Goal: Task Accomplishment & Management: Manage account settings

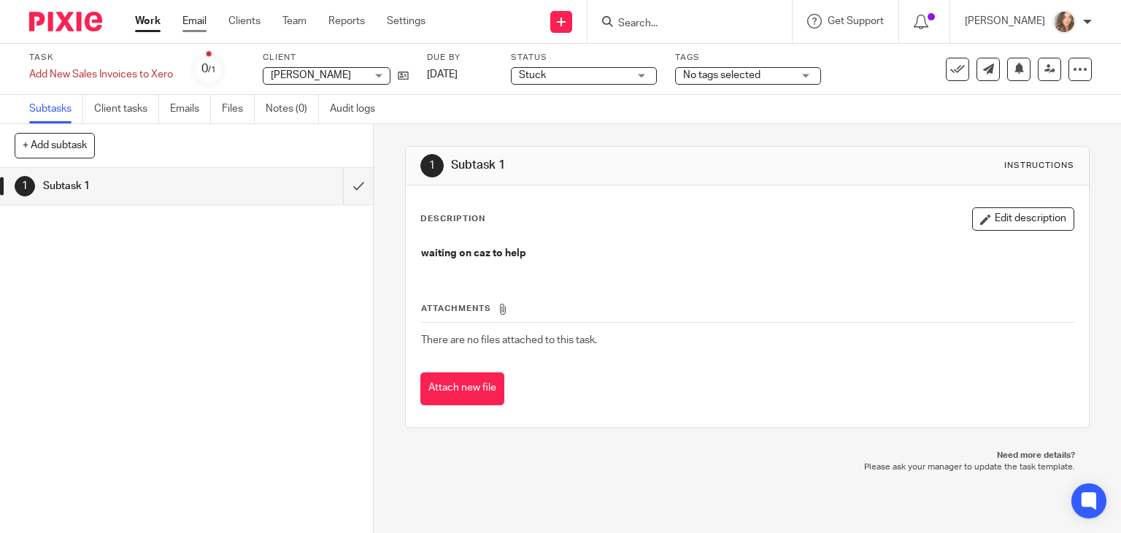
click at [201, 23] on link "Email" at bounding box center [194, 21] width 24 height 15
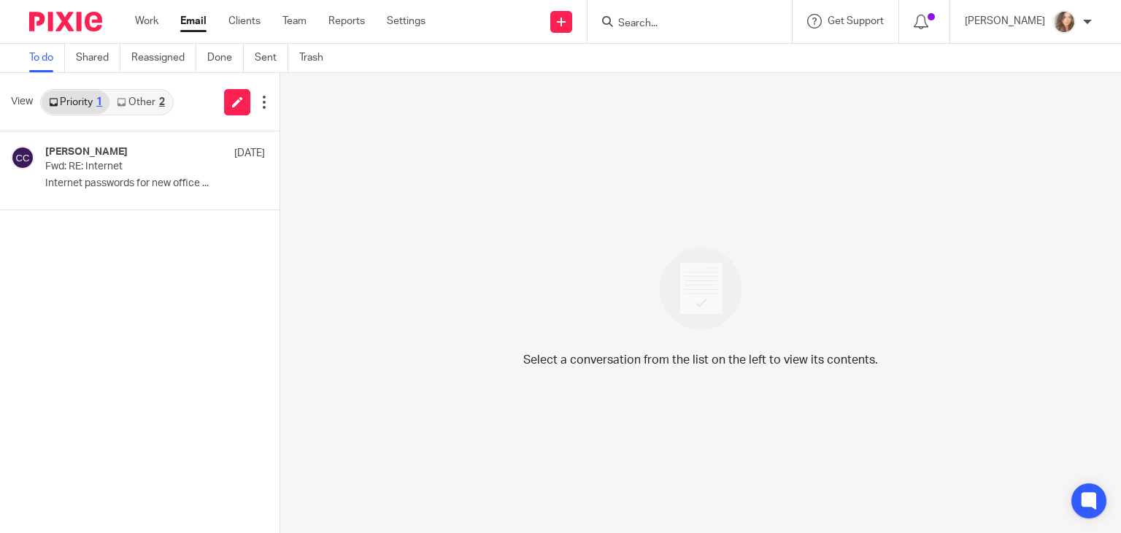
click at [143, 96] on link "Other 2" at bounding box center [140, 101] width 62 height 23
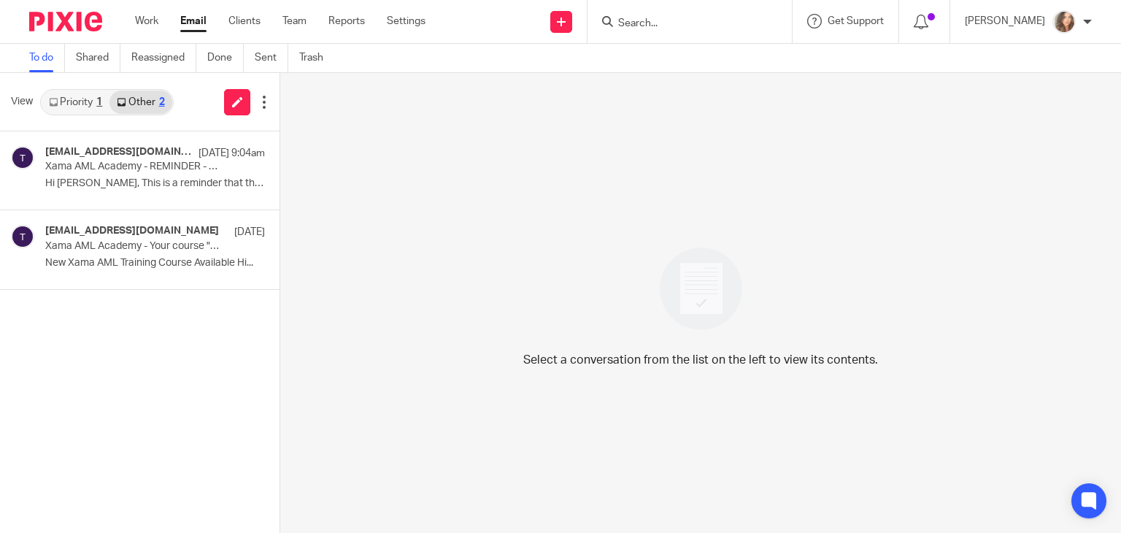
click at [93, 94] on link "Priority 1" at bounding box center [76, 101] width 68 height 23
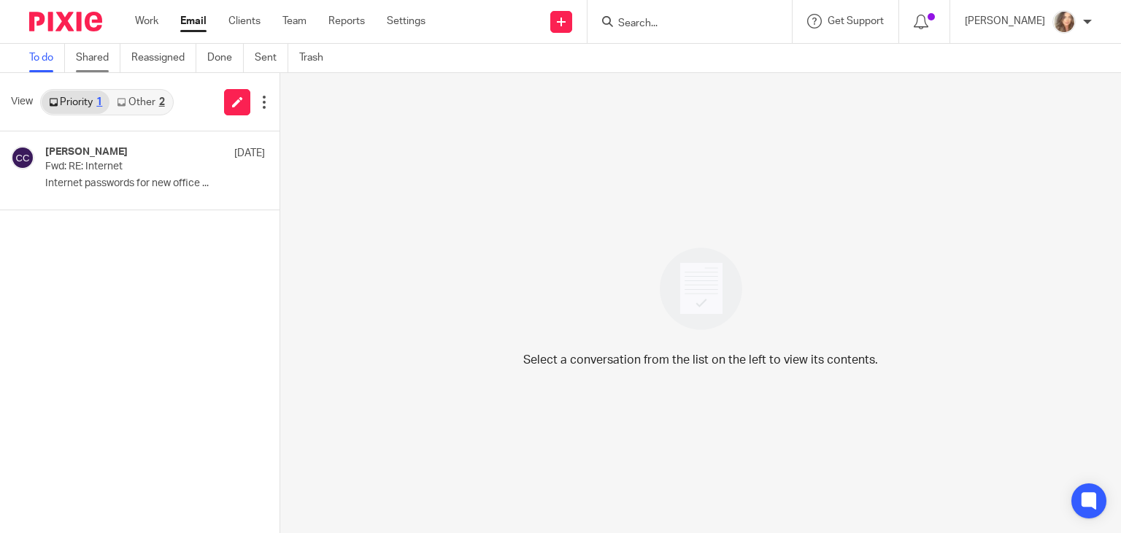
click at [102, 51] on link "Shared" at bounding box center [98, 58] width 45 height 28
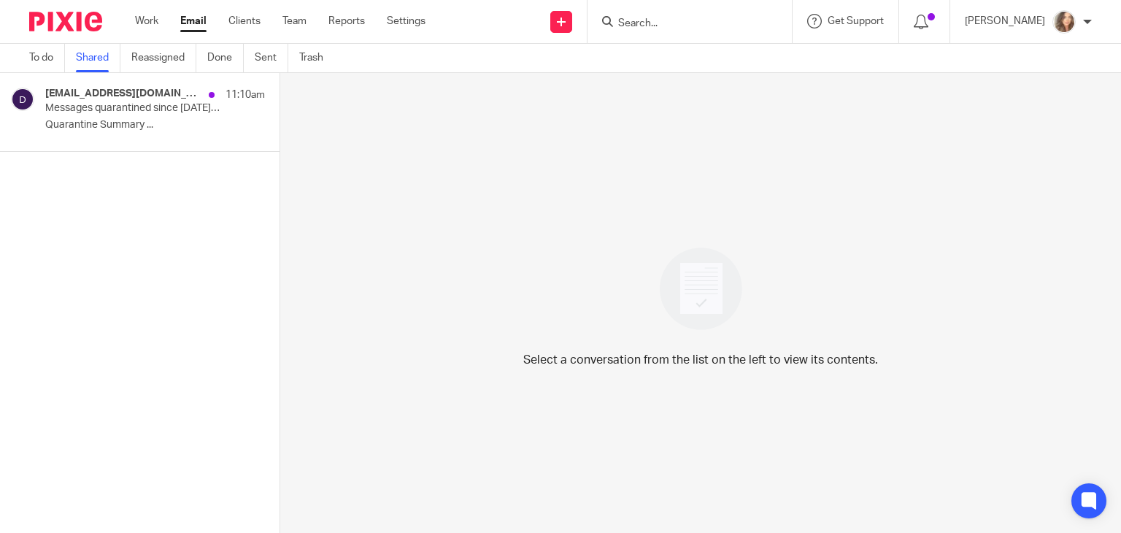
click at [193, 24] on link "Email" at bounding box center [193, 21] width 26 height 15
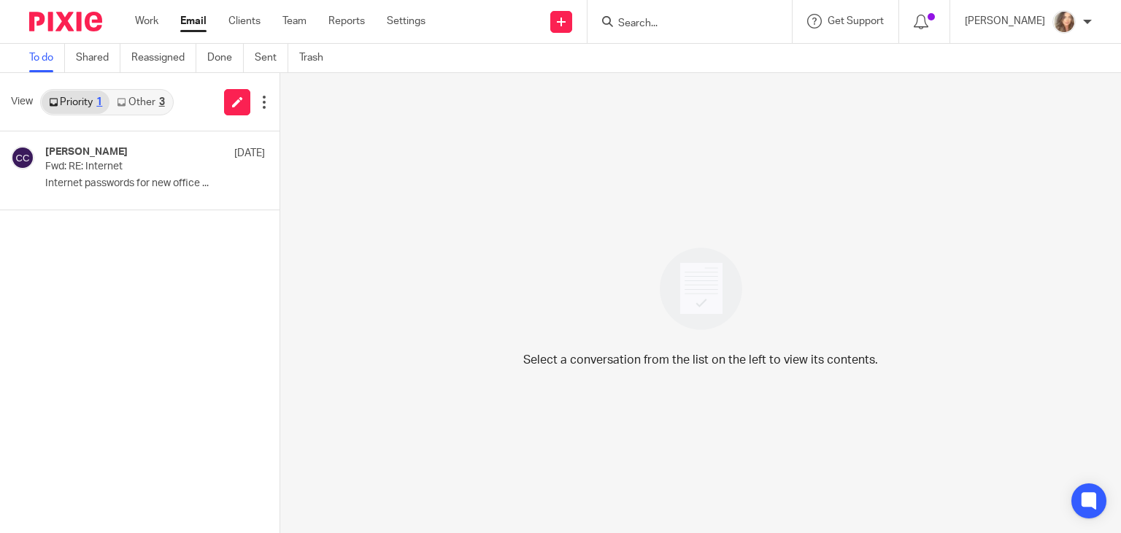
click at [191, 21] on link "Email" at bounding box center [193, 21] width 26 height 15
click at [96, 96] on link "Priority 1" at bounding box center [76, 101] width 68 height 23
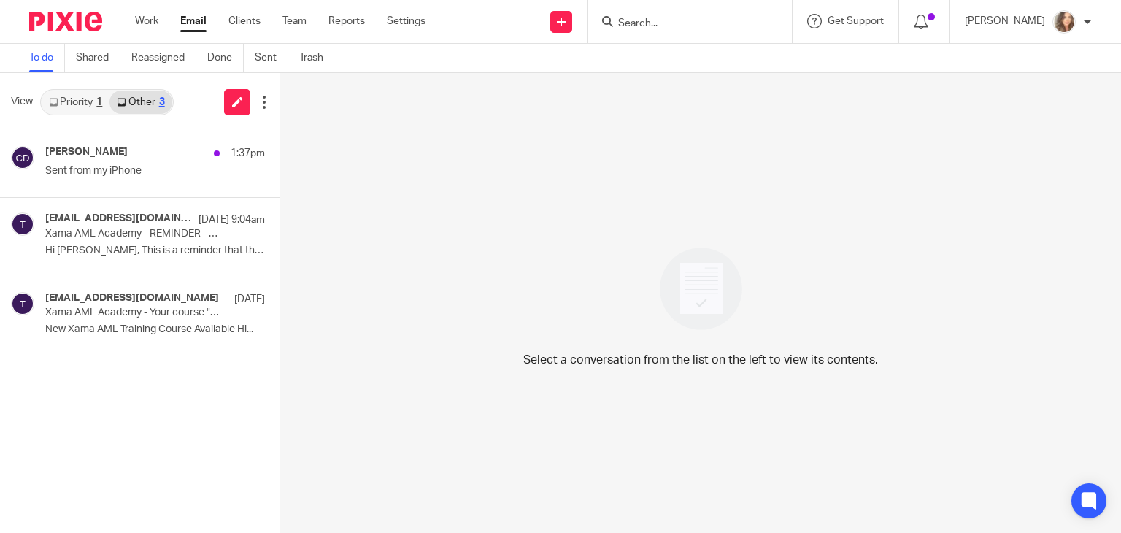
click at [134, 168] on p "Sent from my iPhone" at bounding box center [155, 171] width 220 height 12
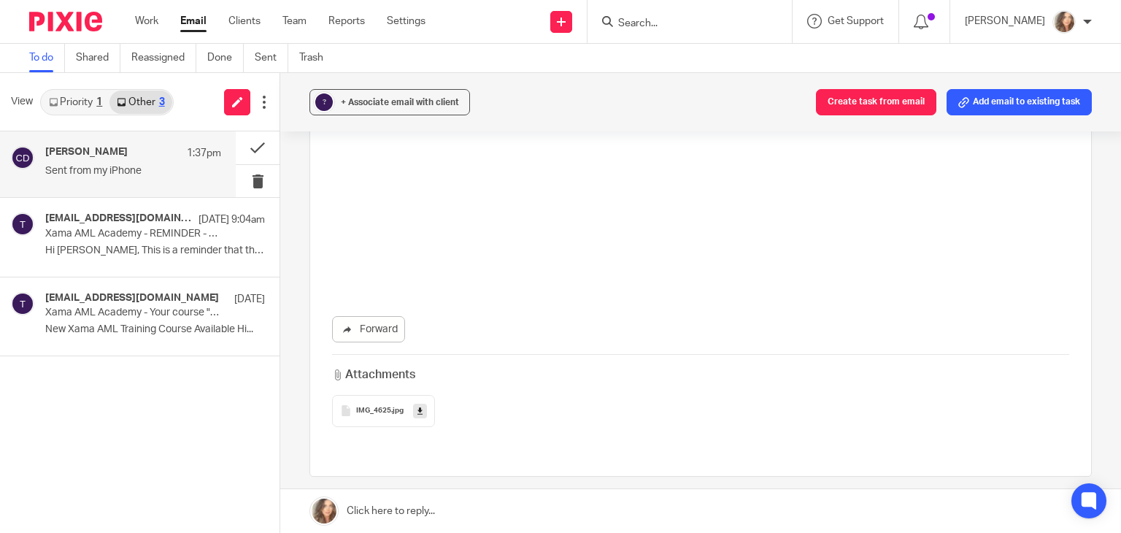
scroll to position [517, 0]
click at [417, 406] on icon at bounding box center [419, 407] width 5 height 11
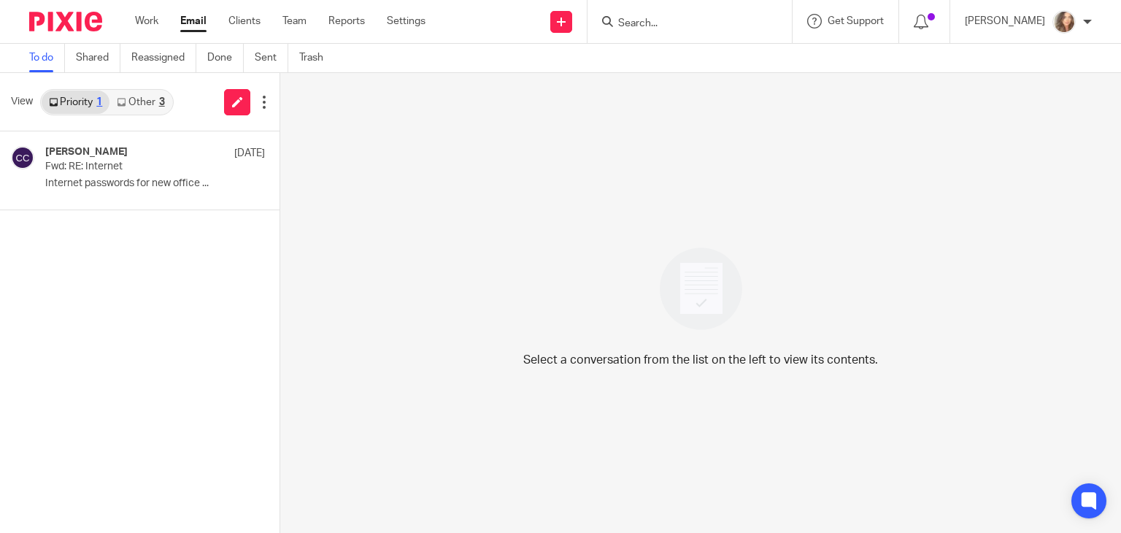
click at [137, 105] on link "Other 3" at bounding box center [140, 101] width 62 height 23
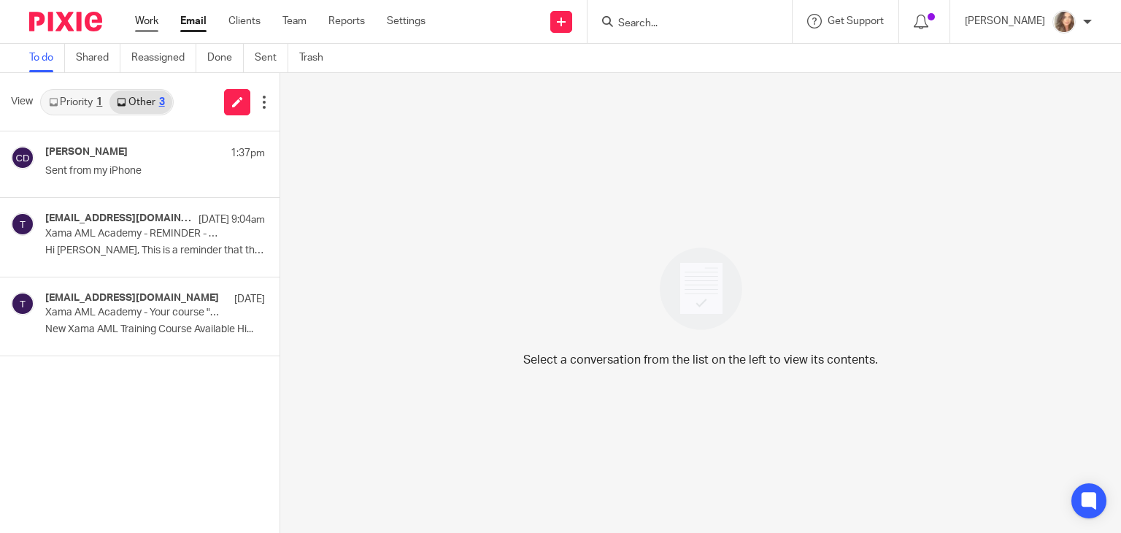
click at [158, 18] on link "Work" at bounding box center [146, 21] width 23 height 15
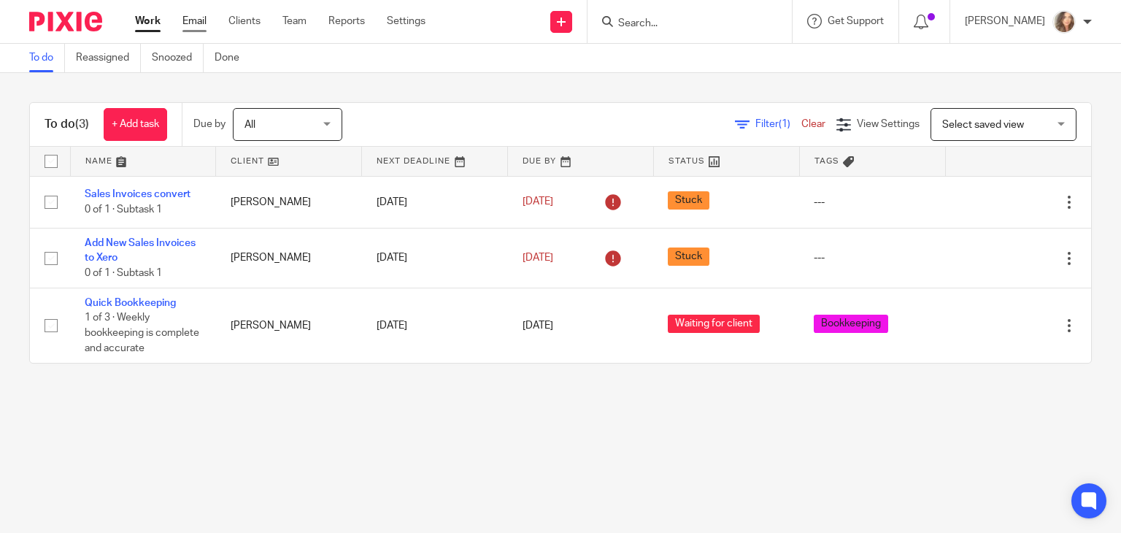
click at [198, 23] on link "Email" at bounding box center [194, 21] width 24 height 15
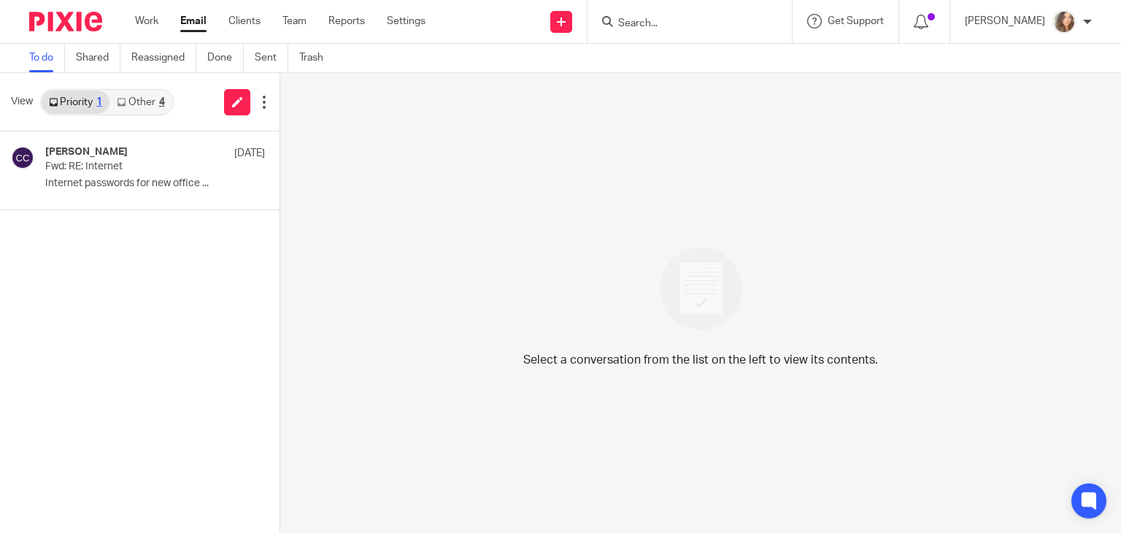
click at [150, 103] on link "Other 4" at bounding box center [140, 101] width 62 height 23
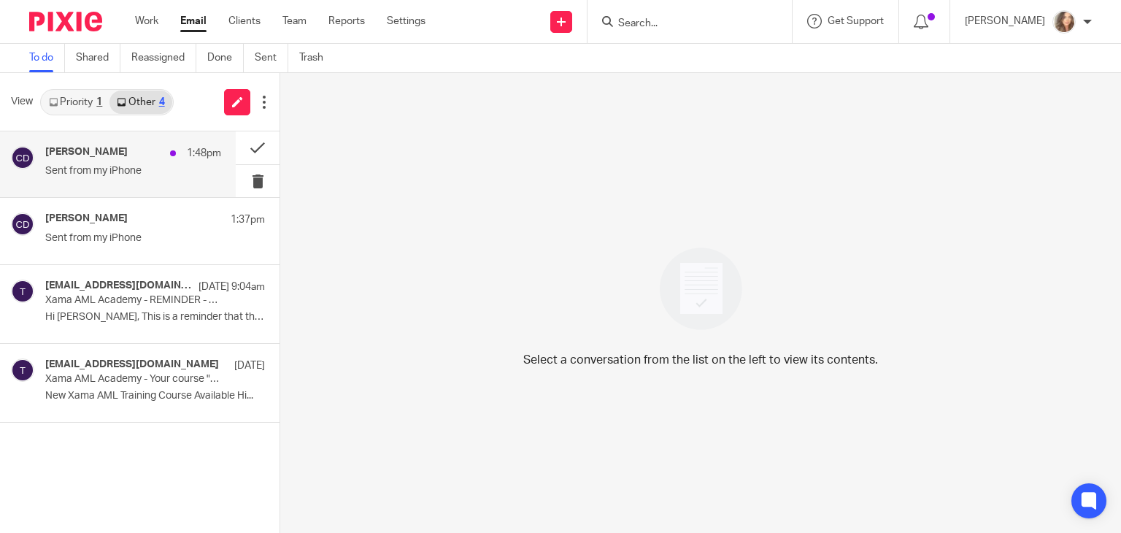
click at [101, 171] on p "Sent from my iPhone" at bounding box center [133, 171] width 176 height 12
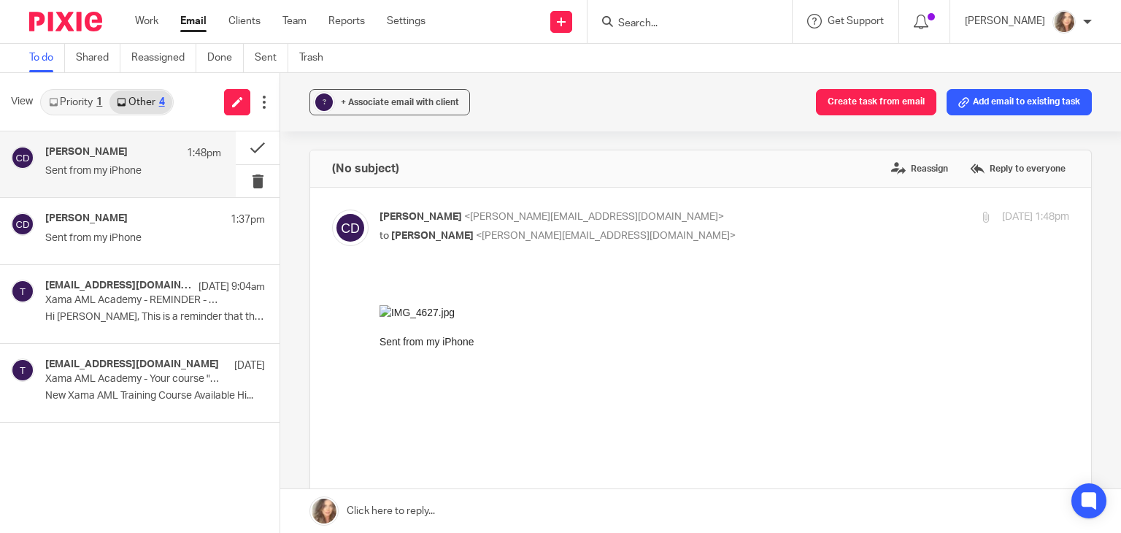
drag, startPoint x: 369, startPoint y: 453, endPoint x: 344, endPoint y: 436, distance: 29.9
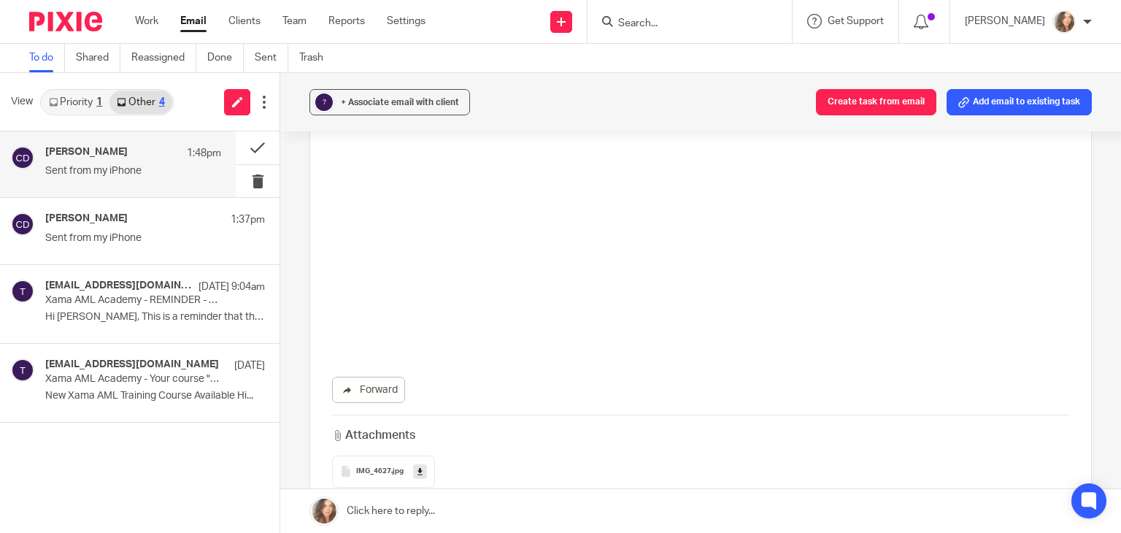
scroll to position [467, 0]
drag, startPoint x: 369, startPoint y: 457, endPoint x: 638, endPoint y: 399, distance: 275.3
click at [638, 399] on div "Forward Attachments IMG_4627 .jpg" at bounding box center [700, 418] width 737 height 110
click at [420, 460] on link at bounding box center [420, 458] width 14 height 15
